Goal: Obtain resource: Obtain resource

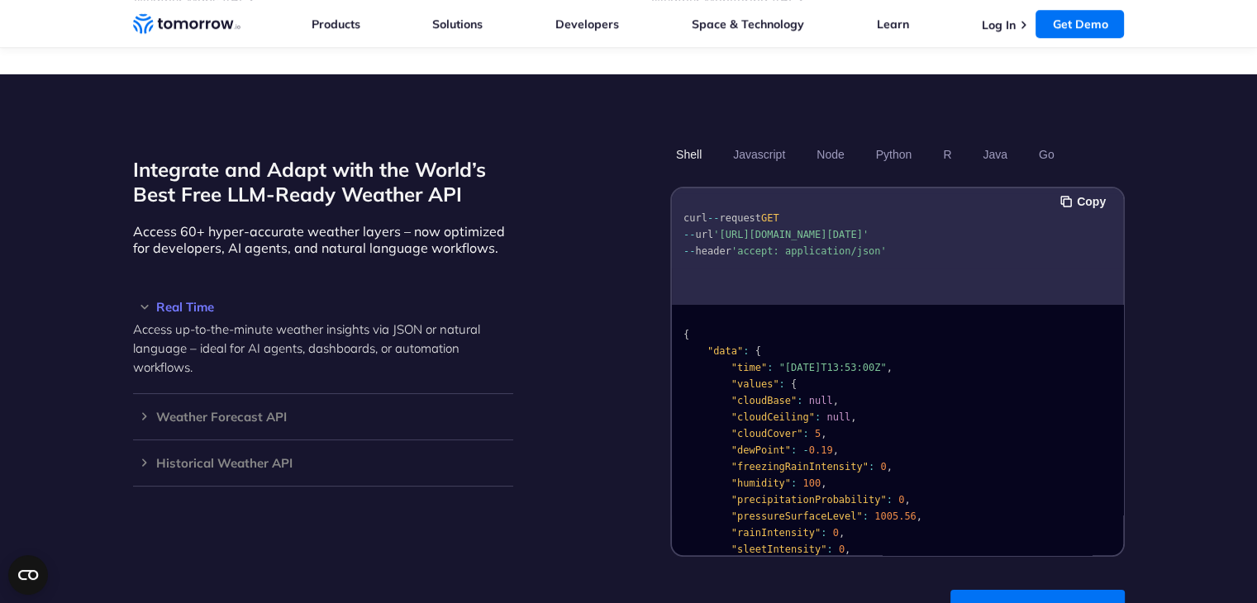
scroll to position [1322, 0]
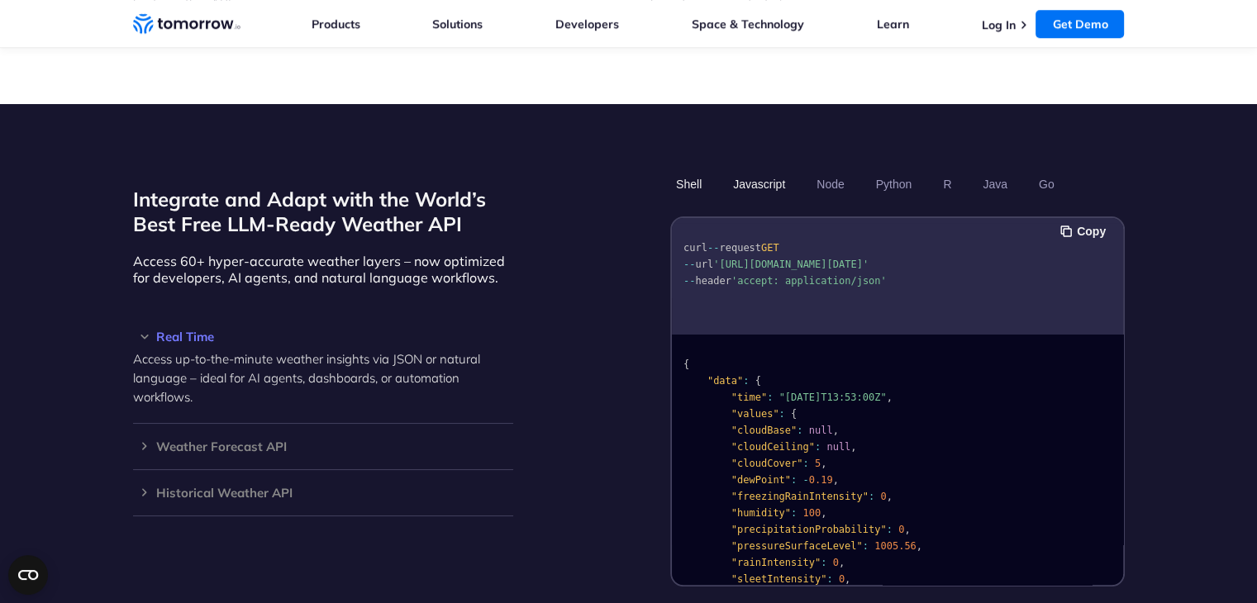
click at [756, 170] on button "Javascript" at bounding box center [759, 184] width 64 height 28
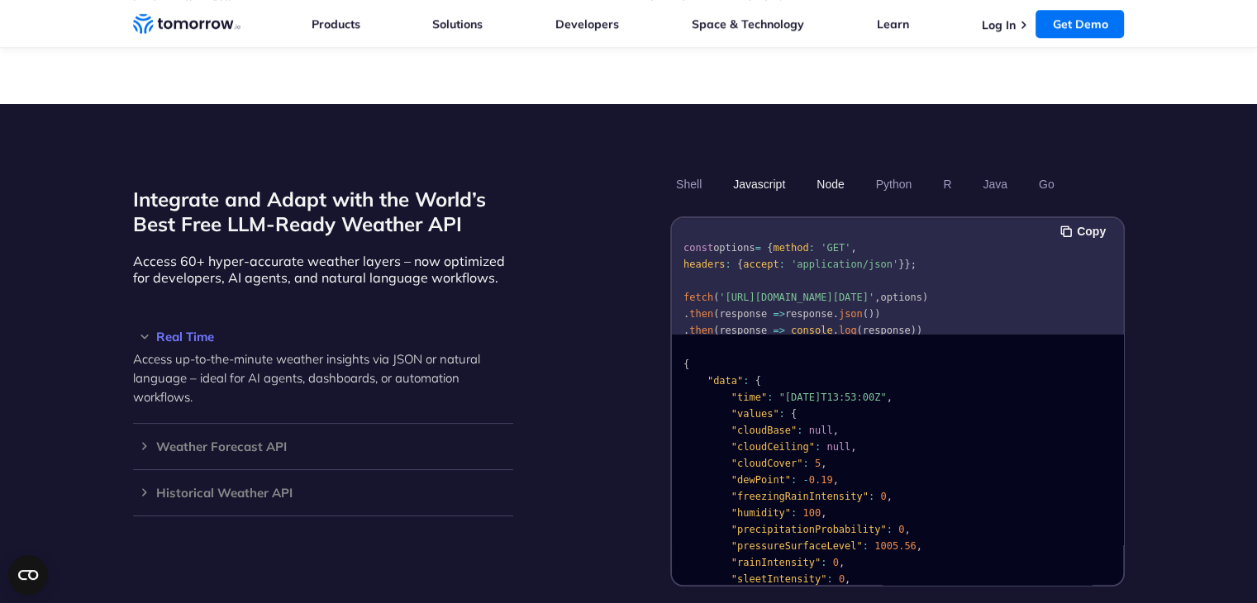
click at [823, 170] on button "Node" at bounding box center [829, 184] width 39 height 28
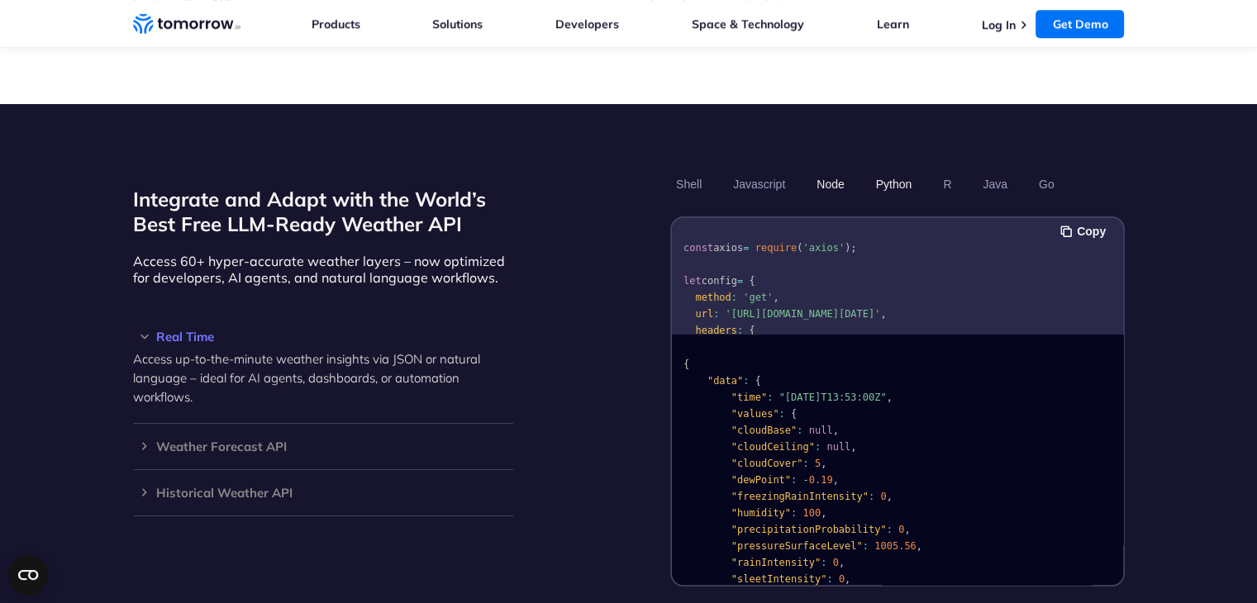
click at [898, 170] on button "Python" at bounding box center [893, 184] width 48 height 28
click at [1203, 305] on section "Integrate and Adapt with the World’s Best Free LLM-Ready Weather API Access 60+…" at bounding box center [628, 415] width 1257 height 623
click at [1076, 222] on button "Copy" at bounding box center [1085, 231] width 50 height 18
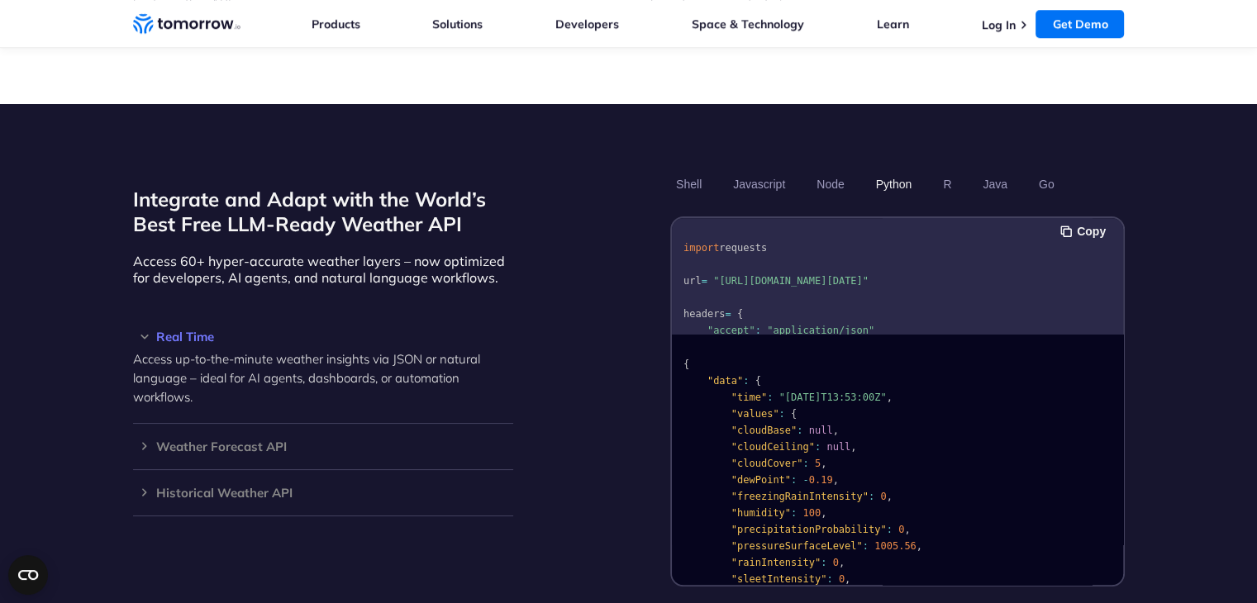
drag, startPoint x: 721, startPoint y: 259, endPoint x: 830, endPoint y: 278, distance: 110.7
click at [830, 278] on span ""https://api.tomorrow.io/v4/weather/realtime?location=toronto&apikey=XXX"" at bounding box center [790, 281] width 155 height 12
copy span "https://api.tomorrow.io/v4/weather/realtime?location=toronto&apikey=XXX"
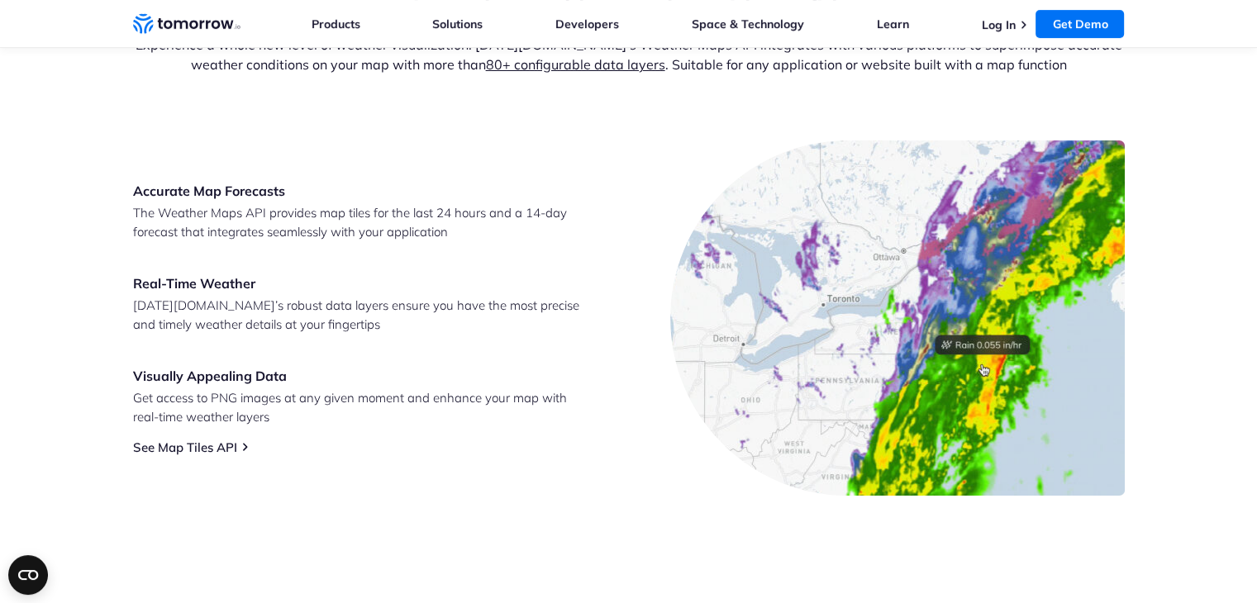
scroll to position [661, 0]
